Goal: Transaction & Acquisition: Purchase product/service

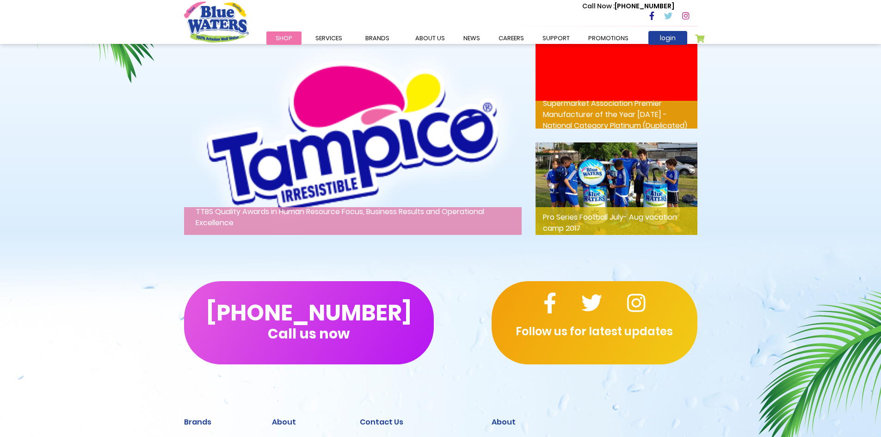
scroll to position [1493, 0]
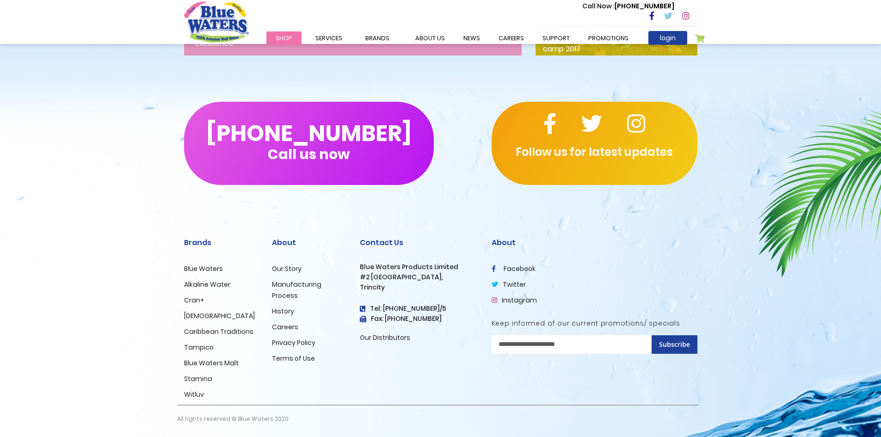
click at [214, 270] on link "Blue Waters" at bounding box center [203, 268] width 39 height 9
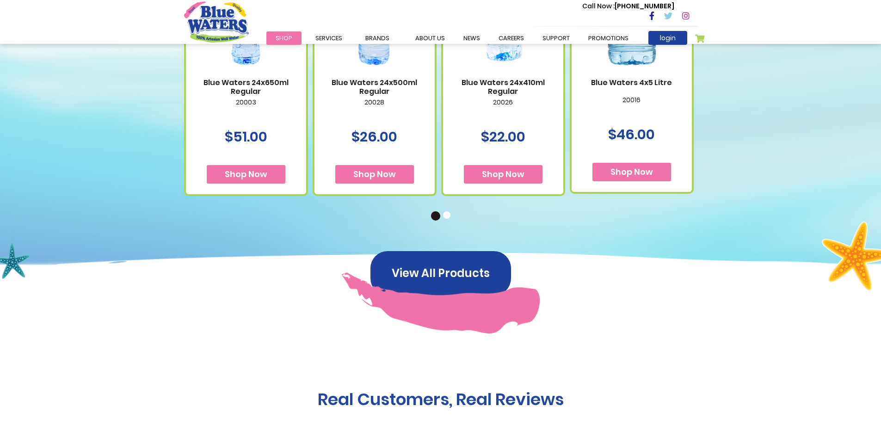
scroll to position [601, 0]
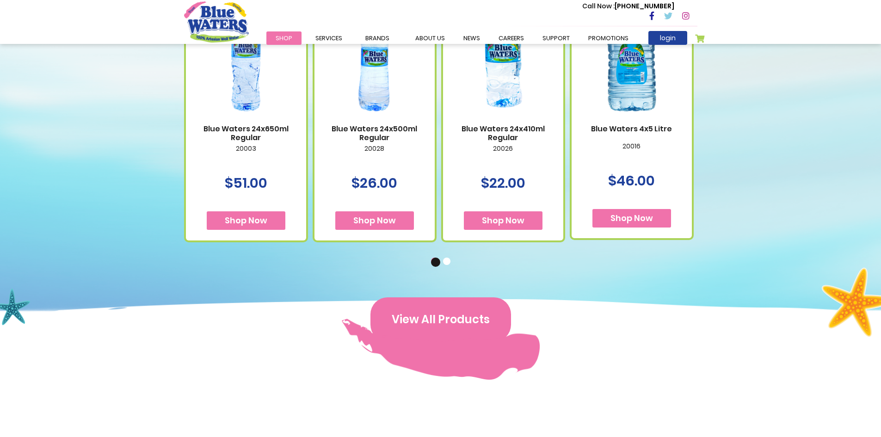
click at [400, 325] on button "View All Products" at bounding box center [440, 319] width 141 height 44
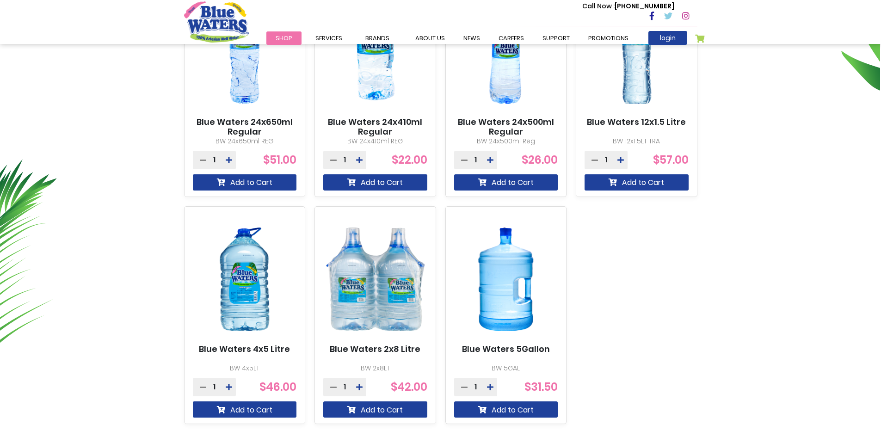
scroll to position [462, 0]
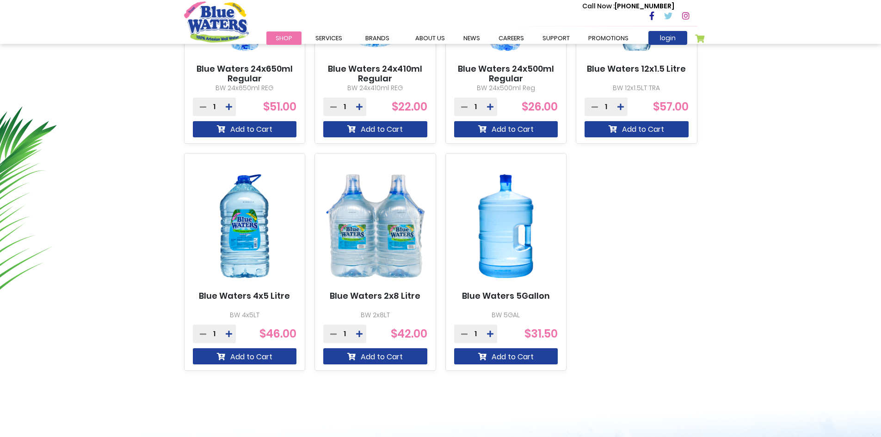
click at [511, 255] on img at bounding box center [506, 226] width 104 height 130
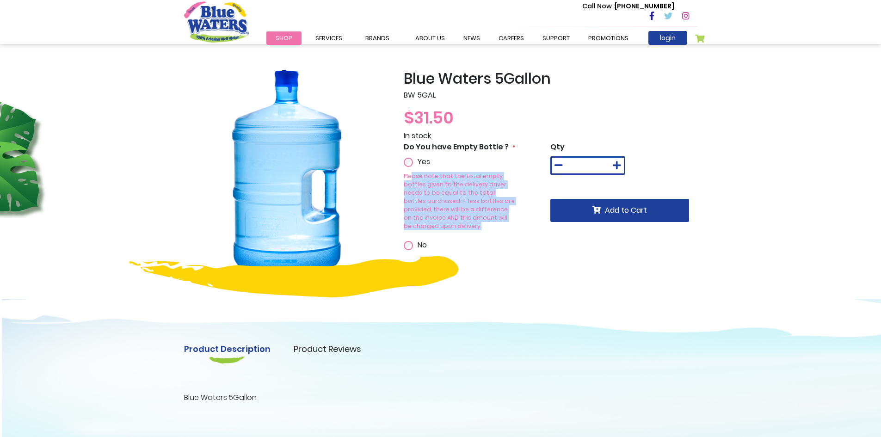
drag, startPoint x: 410, startPoint y: 184, endPoint x: 416, endPoint y: 227, distance: 43.9
click at [416, 227] on div "Yes Please note that the total empty bottles given to the delivery driver needs…" at bounding box center [441, 203] width 75 height 94
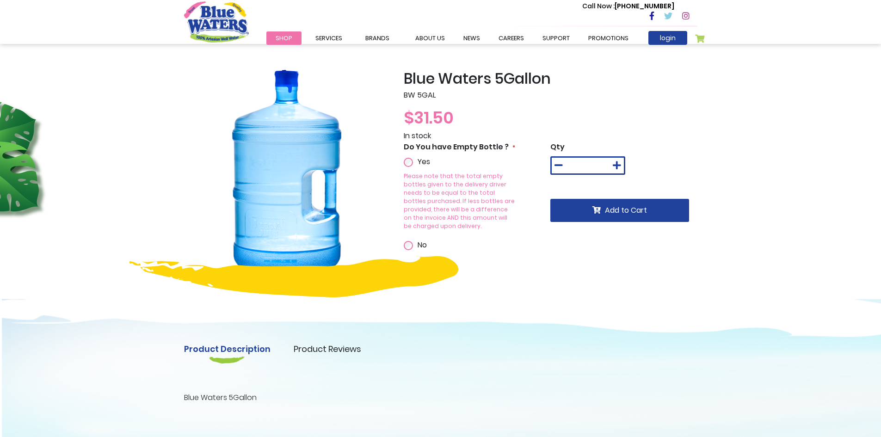
click at [459, 232] on div "Yes Please note that the total empty bottles given to the delivery driver needs…" at bounding box center [441, 203] width 75 height 94
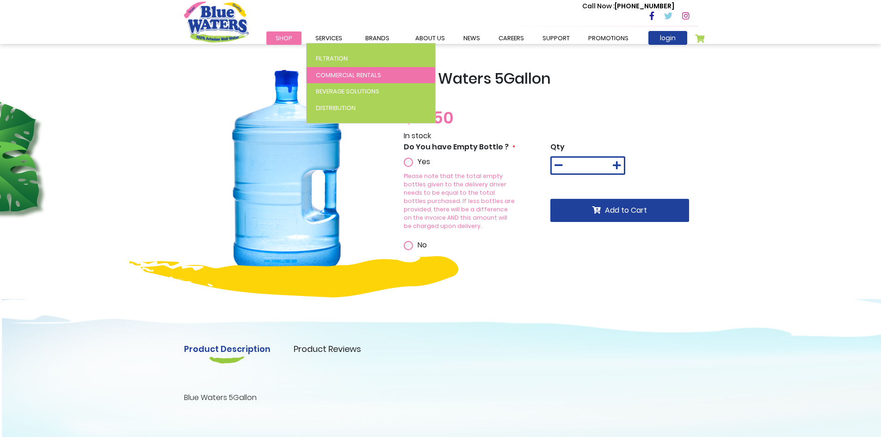
click at [336, 77] on span "Commercial Rentals" at bounding box center [348, 75] width 65 height 9
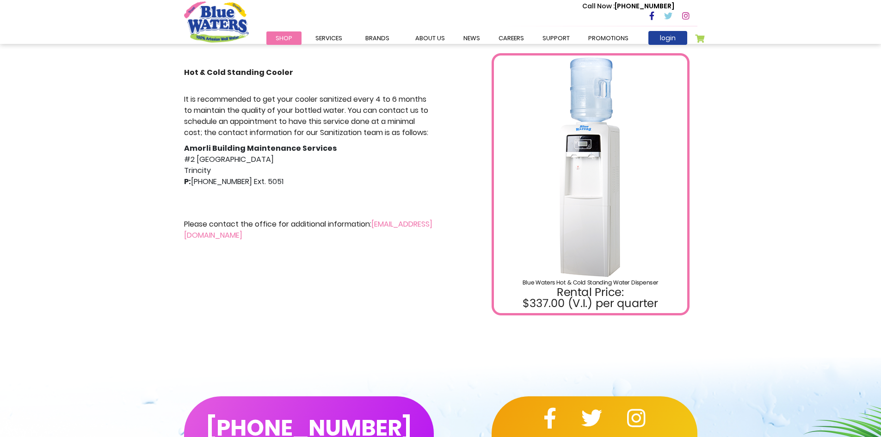
scroll to position [139, 0]
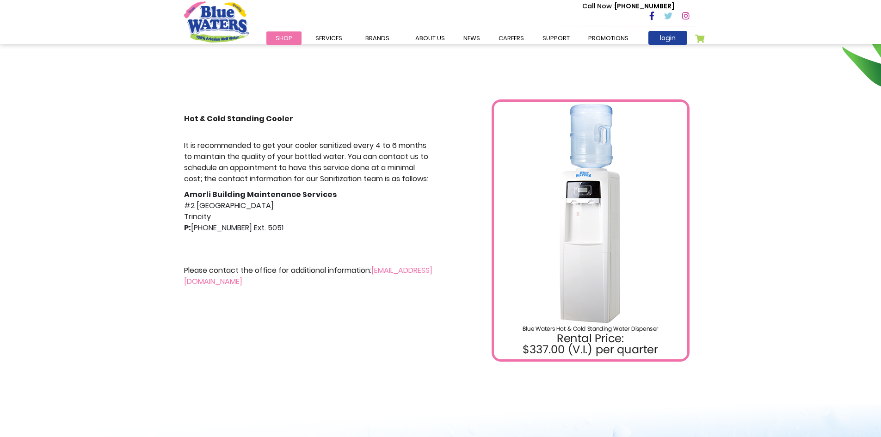
drag, startPoint x: 339, startPoint y: 147, endPoint x: 379, endPoint y: 227, distance: 89.9
click at [379, 227] on div "It is recommended to get your cooler sanitized every 4 to 6 months to maintain …" at bounding box center [309, 213] width 250 height 147
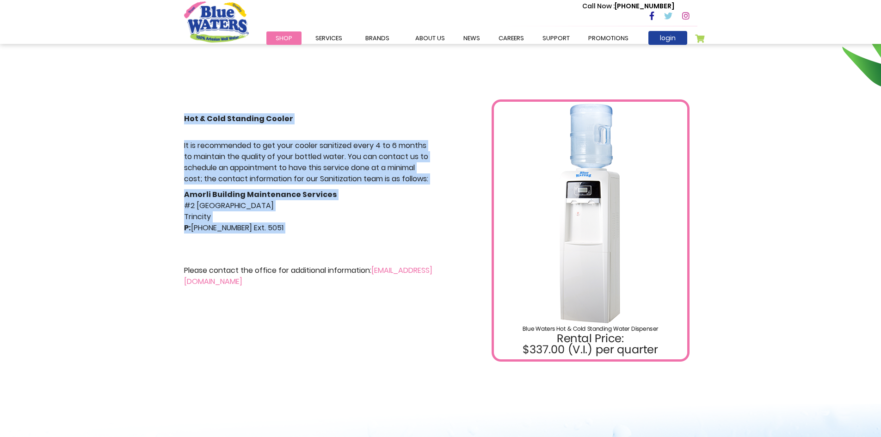
drag, startPoint x: 379, startPoint y: 227, endPoint x: 189, endPoint y: 116, distance: 220.5
click at [189, 116] on div "Hot & Cold Standing Cooler It is recommended to get your cooler sanitized every…" at bounding box center [309, 230] width 264 height 262
click at [196, 148] on p "It is recommended to get your cooler sanitized every 4 to 6 months to maintain …" at bounding box center [309, 162] width 250 height 44
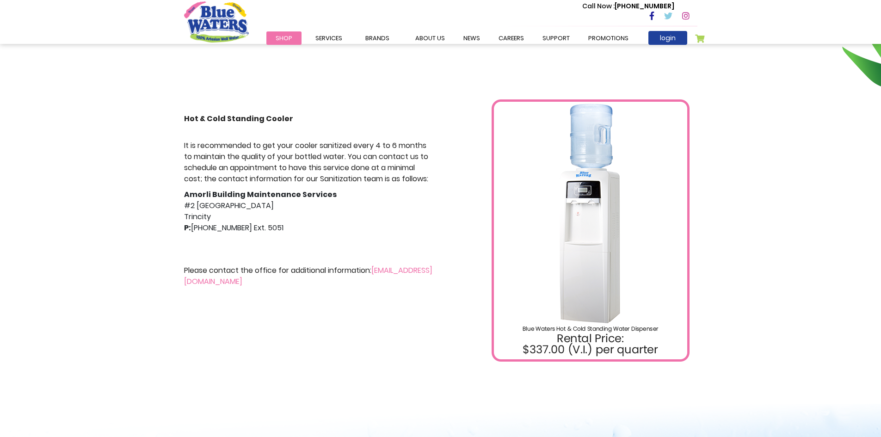
drag, startPoint x: 184, startPoint y: 144, endPoint x: 339, endPoint y: 202, distance: 166.4
click at [339, 202] on div "It is recommended to get your cooler sanitized every 4 to 6 months to maintain …" at bounding box center [309, 213] width 250 height 147
click at [368, 200] on div "It is recommended to get your cooler sanitized every 4 to 6 months to maintain …" at bounding box center [309, 213] width 250 height 147
drag, startPoint x: 352, startPoint y: 154, endPoint x: 344, endPoint y: 224, distance: 69.9
click at [344, 224] on div "It is recommended to get your cooler sanitized every 4 to 6 months to maintain …" at bounding box center [309, 213] width 250 height 147
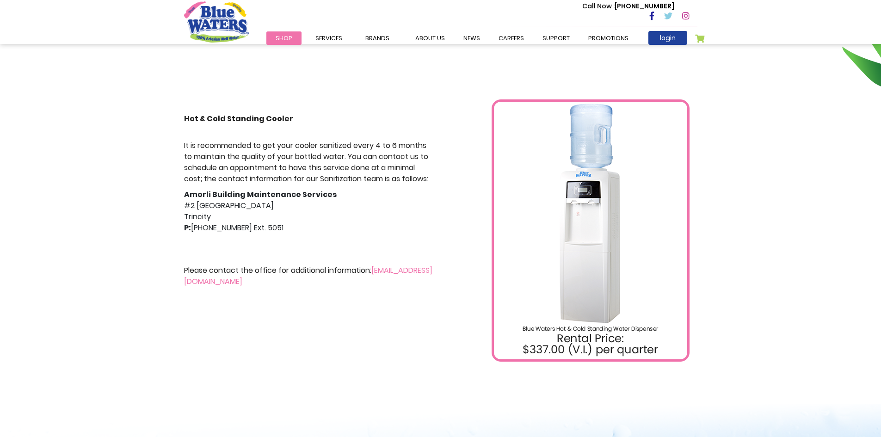
drag, startPoint x: 345, startPoint y: 220, endPoint x: 347, endPoint y: 212, distance: 8.1
click at [345, 219] on div "It is recommended to get your cooler sanitized every 4 to 6 months to maintain …" at bounding box center [309, 213] width 250 height 147
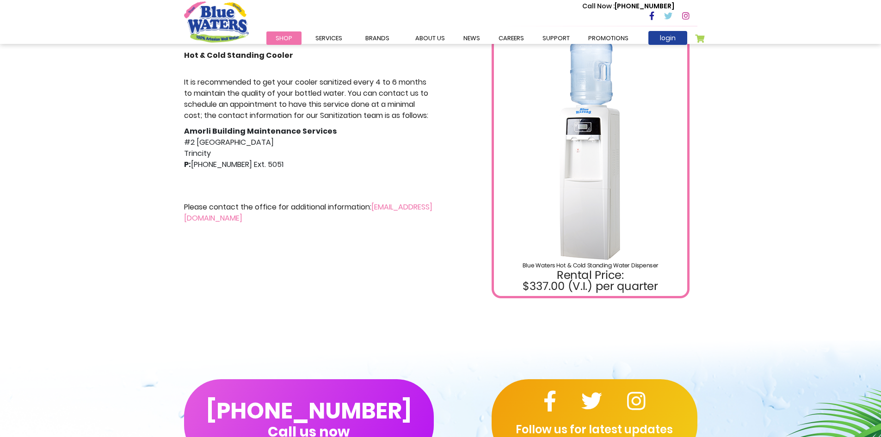
click at [429, 232] on div "Hot & Cold Standing Cooler It is recommended to get your cooler sanitized every…" at bounding box center [309, 167] width 264 height 262
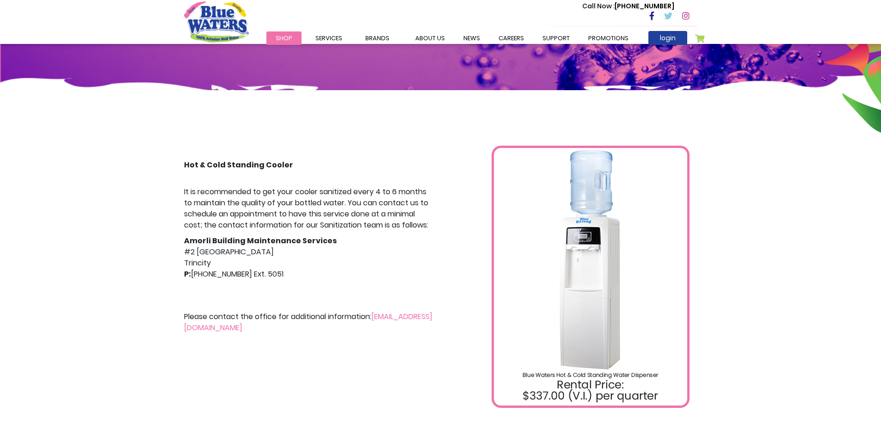
scroll to position [0, 0]
